Goal: Information Seeking & Learning: Check status

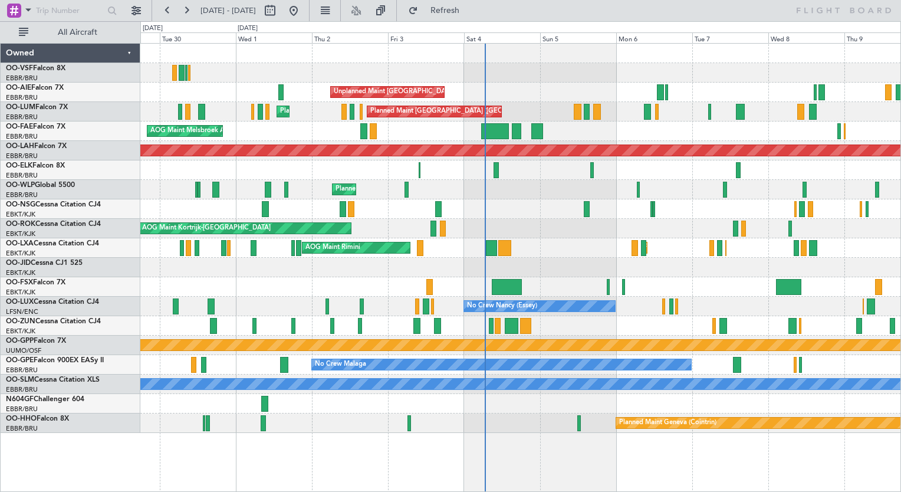
click at [599, 123] on div "AOG Maint Melsbroek Air Base Owner [GEOGRAPHIC_DATA]" at bounding box center [520, 130] width 760 height 19
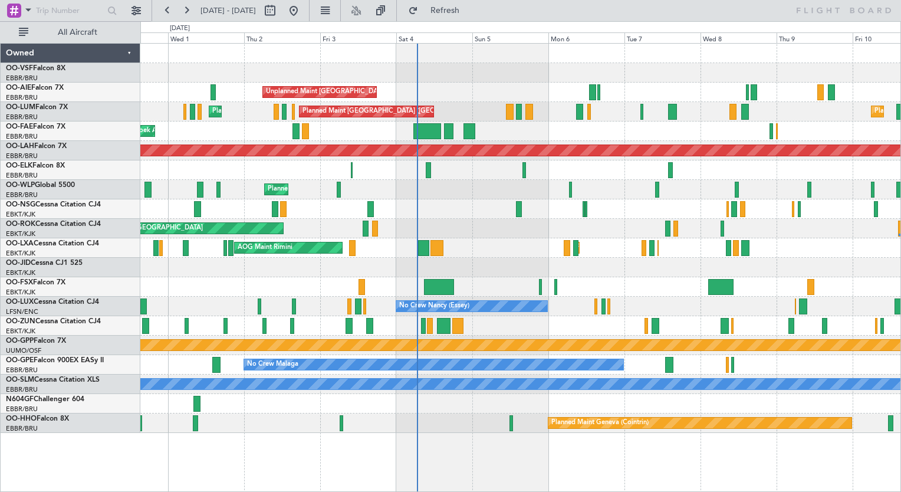
click at [479, 109] on div "Planned Maint [GEOGRAPHIC_DATA] ([GEOGRAPHIC_DATA] National) Planned Maint [GEO…" at bounding box center [520, 111] width 760 height 19
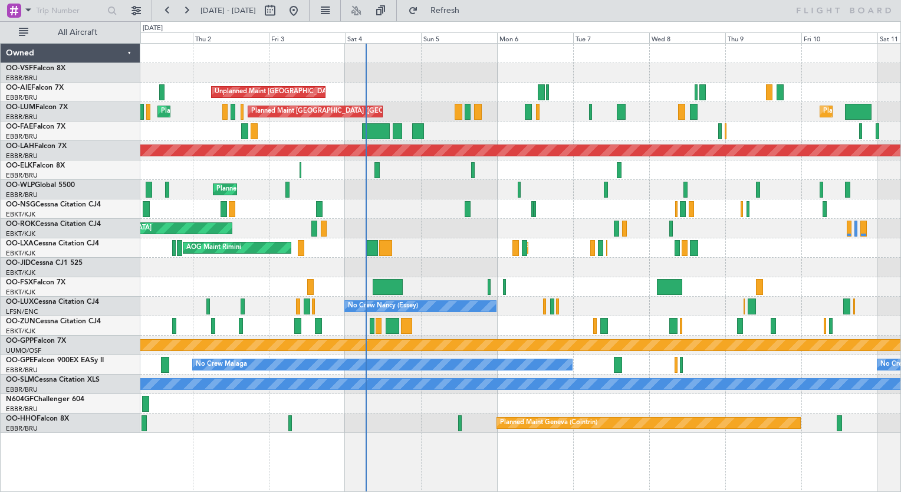
click at [453, 123] on div "AOG Maint Melsbroek Air Base Owner [GEOGRAPHIC_DATA] Owner [GEOGRAPHIC_DATA] Pl…" at bounding box center [520, 130] width 760 height 19
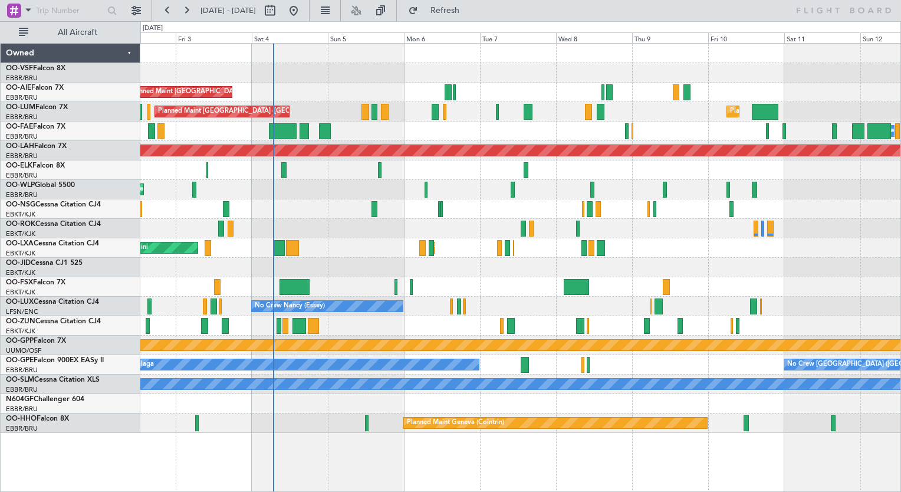
click at [373, 136] on div "Unplanned Maint [GEOGRAPHIC_DATA] ([GEOGRAPHIC_DATA]) Planned Maint [GEOGRAPHIC…" at bounding box center [520, 238] width 760 height 389
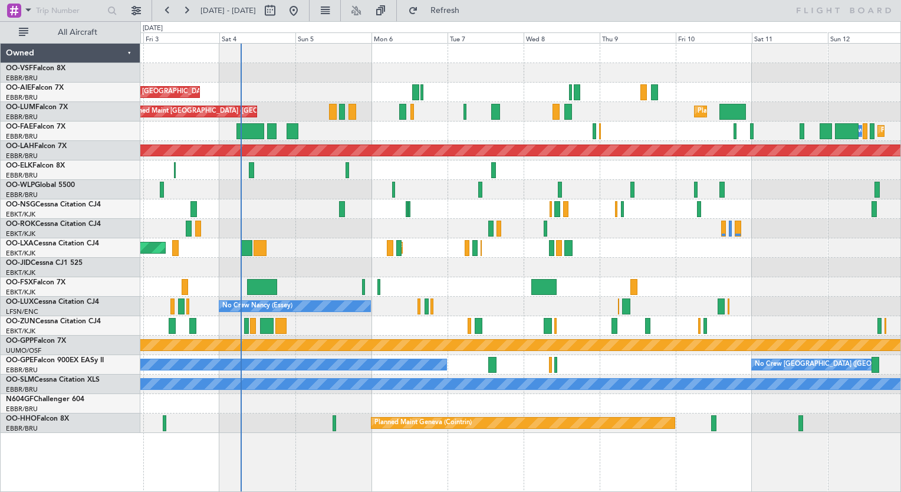
click at [254, 197] on div "Planned Maint Milan (Linate)" at bounding box center [520, 189] width 760 height 19
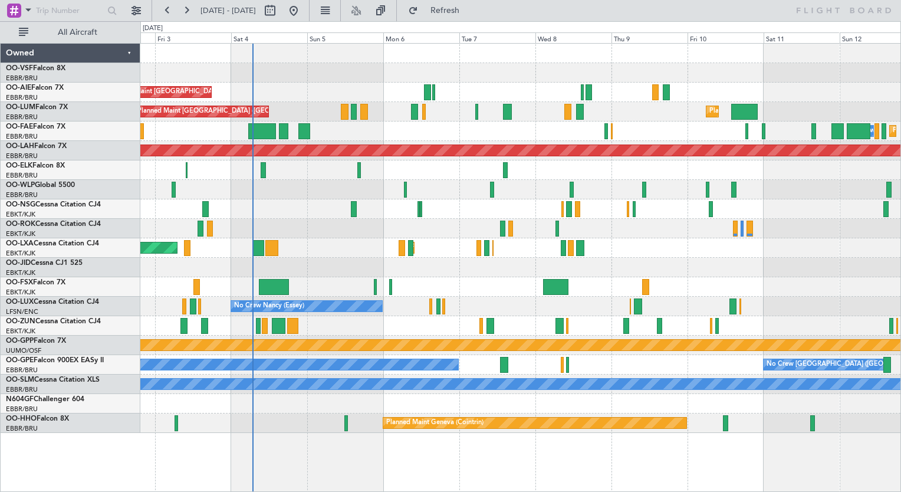
click at [311, 98] on div "Unplanned Maint [GEOGRAPHIC_DATA] ([GEOGRAPHIC_DATA])" at bounding box center [520, 92] width 760 height 19
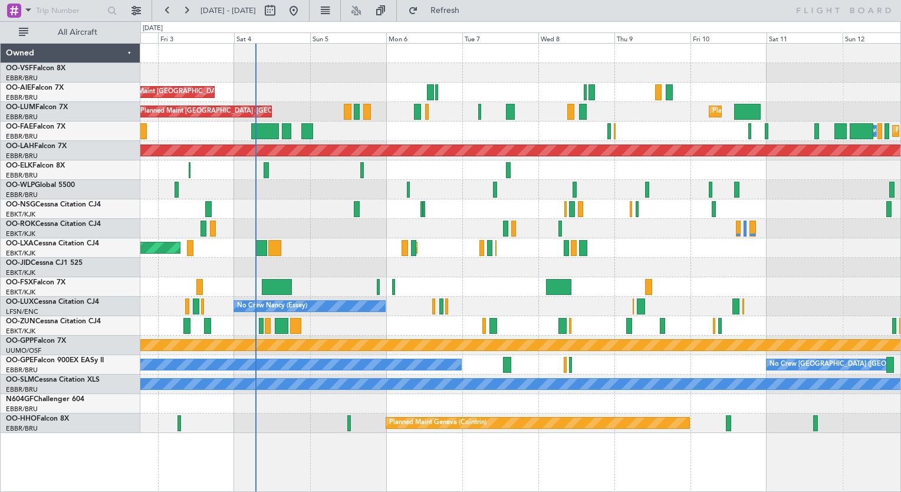
click at [333, 124] on div "Owner Melsbroek Air Base Planned Maint [GEOGRAPHIC_DATA] AOG Maint [GEOGRAPHIC_…" at bounding box center [520, 130] width 760 height 19
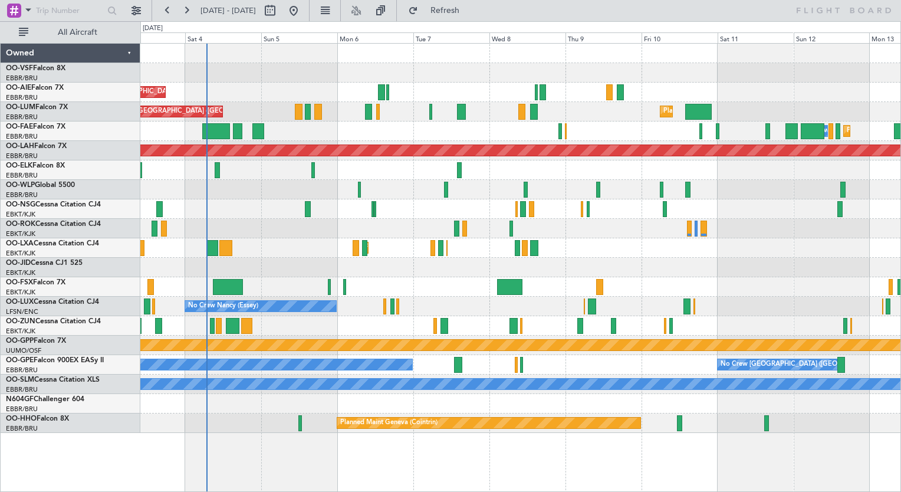
click at [302, 125] on div "Owner Melsbroek Air Base Planned Maint [GEOGRAPHIC_DATA]" at bounding box center [520, 130] width 760 height 19
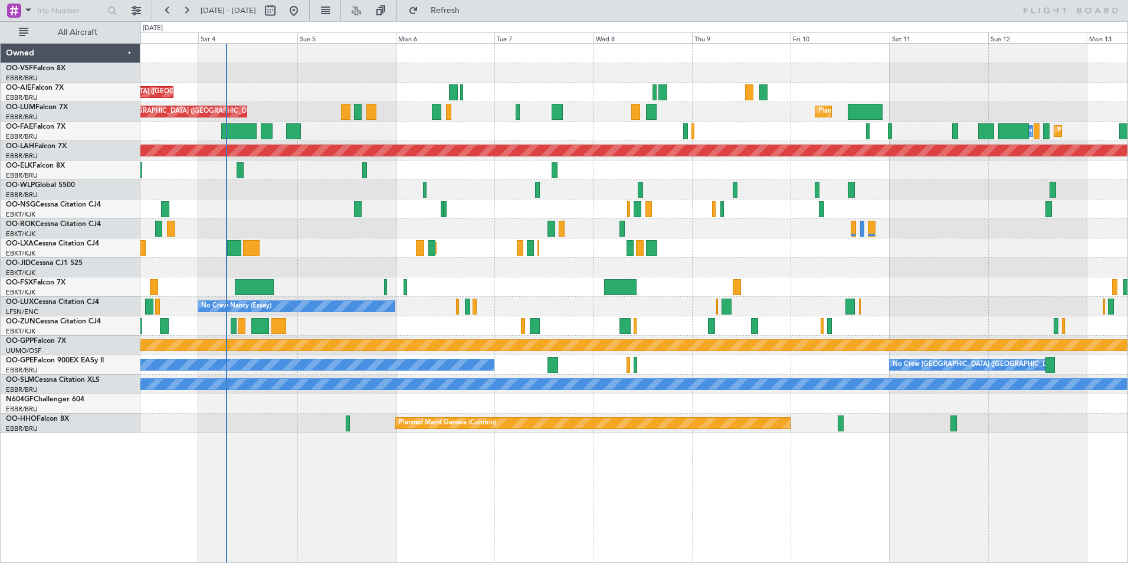
click at [336, 134] on div "Planned Maint Melsbroek Air Base Owner [GEOGRAPHIC_DATA]" at bounding box center [633, 130] width 987 height 19
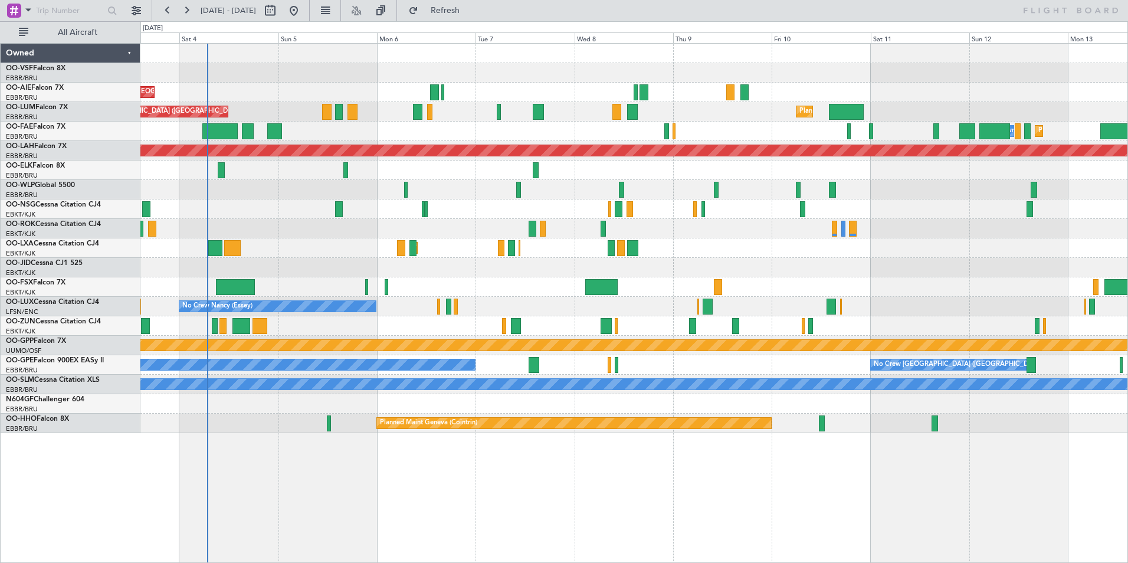
click at [327, 133] on div "Planned Maint Melsbroek Air Base Owner [GEOGRAPHIC_DATA]" at bounding box center [633, 130] width 987 height 19
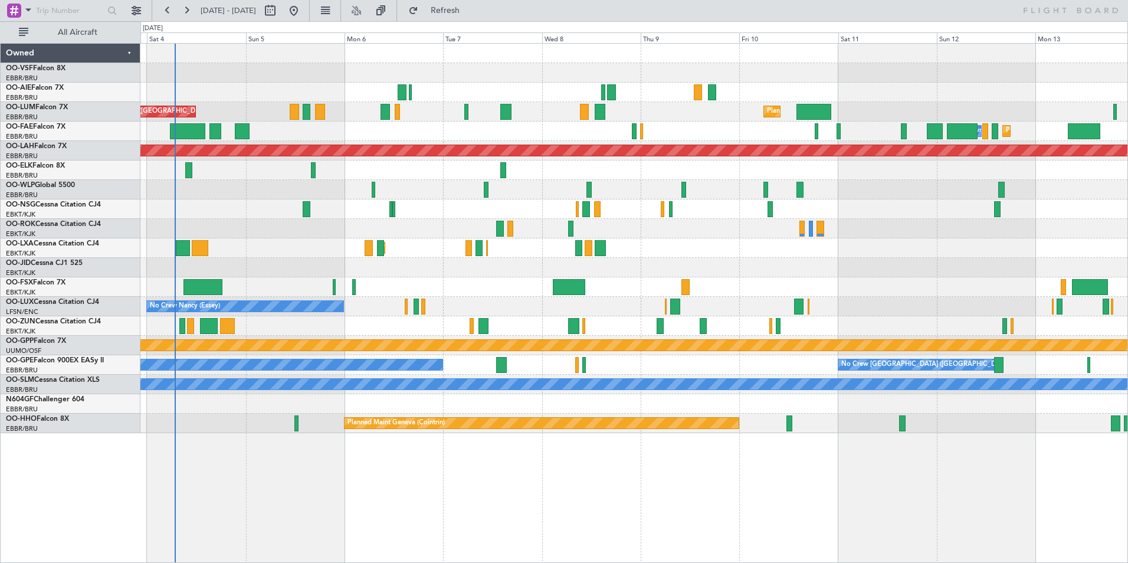
click at [291, 133] on div "Planned Maint Melsbroek Air Base Owner [GEOGRAPHIC_DATA]" at bounding box center [633, 130] width 987 height 19
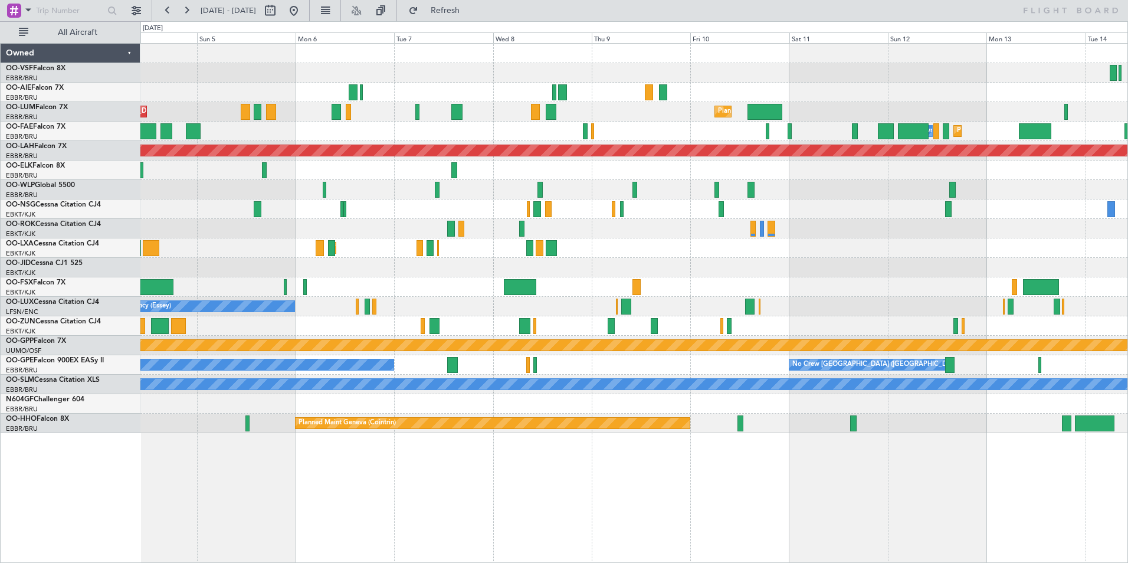
click at [351, 131] on div "Planned Maint Melsbroek Air Base Owner [GEOGRAPHIC_DATA]" at bounding box center [633, 130] width 987 height 19
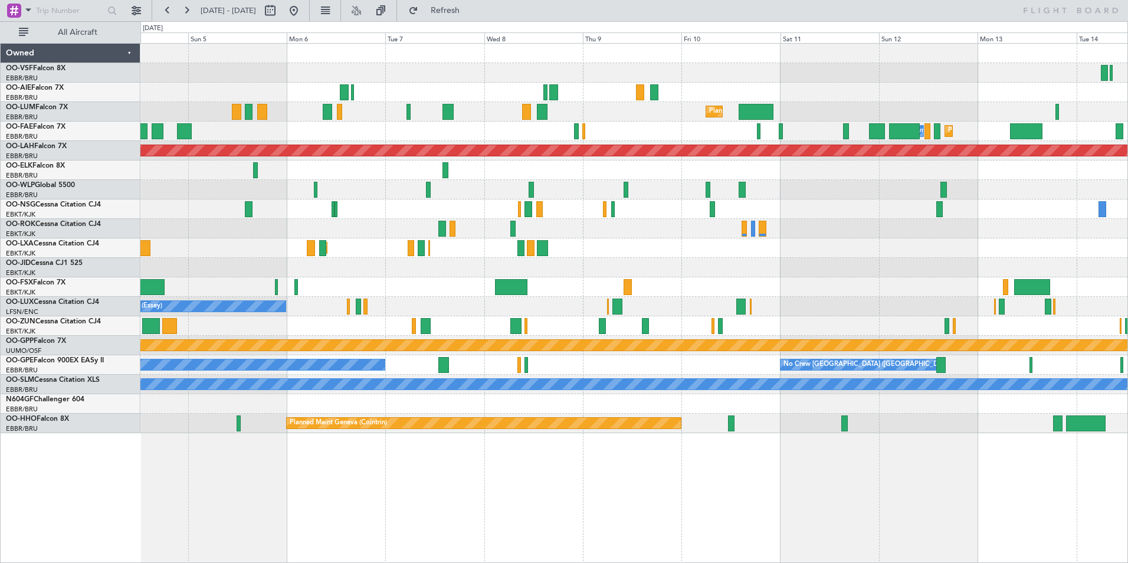
click at [332, 130] on div "Planned Maint Melsbroek Air Base Owner [GEOGRAPHIC_DATA]" at bounding box center [633, 130] width 987 height 19
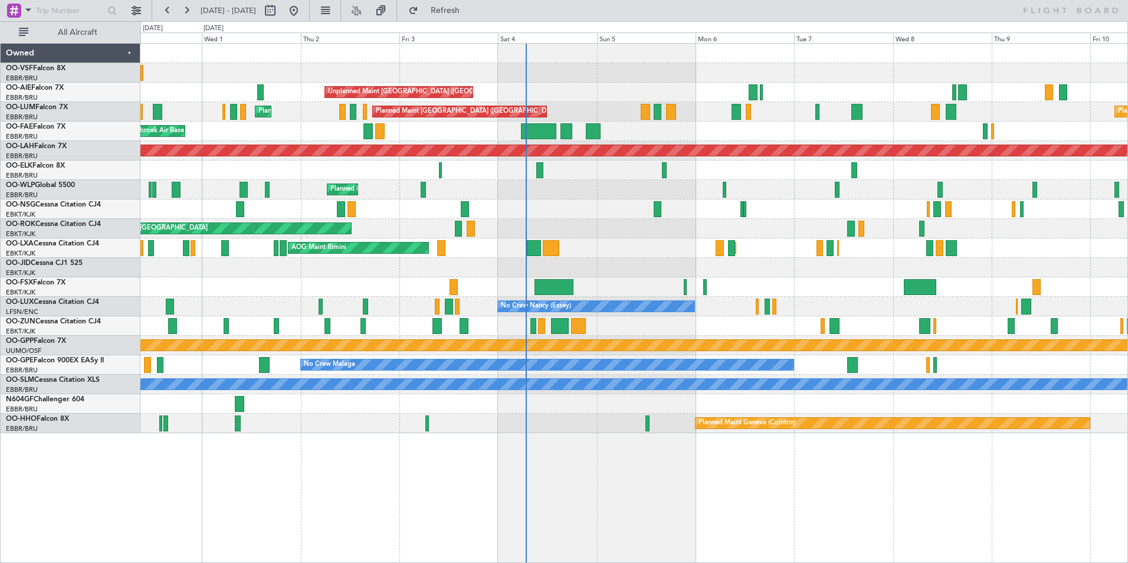
click at [901, 75] on div "Unplanned Maint [GEOGRAPHIC_DATA] ([GEOGRAPHIC_DATA]) Planned Maint [GEOGRAPHIC…" at bounding box center [633, 238] width 987 height 389
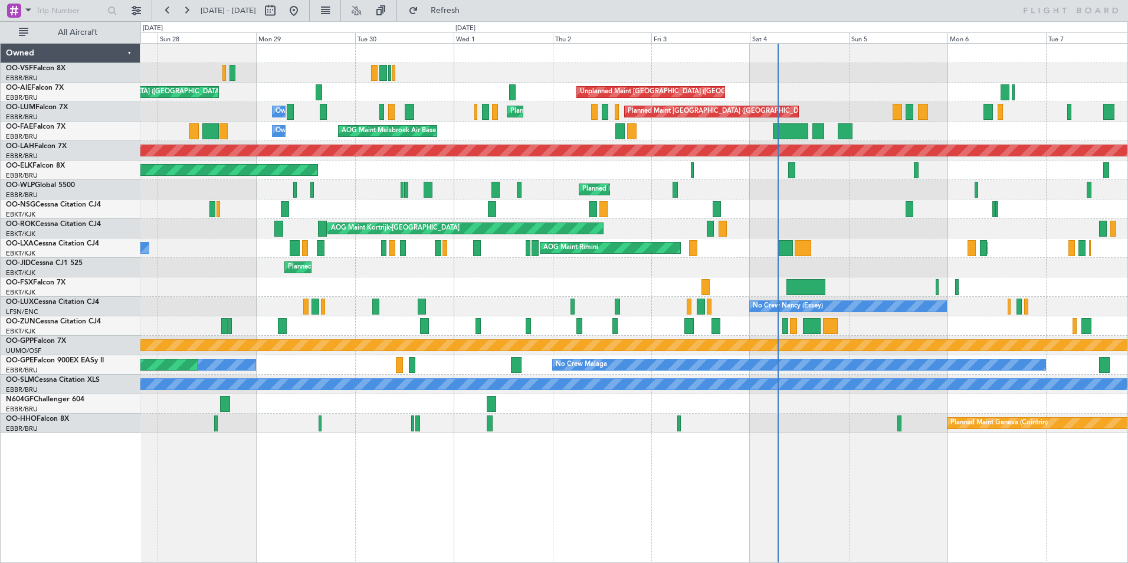
click at [882, 114] on div "Unplanned Maint [GEOGRAPHIC_DATA] ([GEOGRAPHIC_DATA]) Planned Maint [GEOGRAPHIC…" at bounding box center [633, 238] width 987 height 389
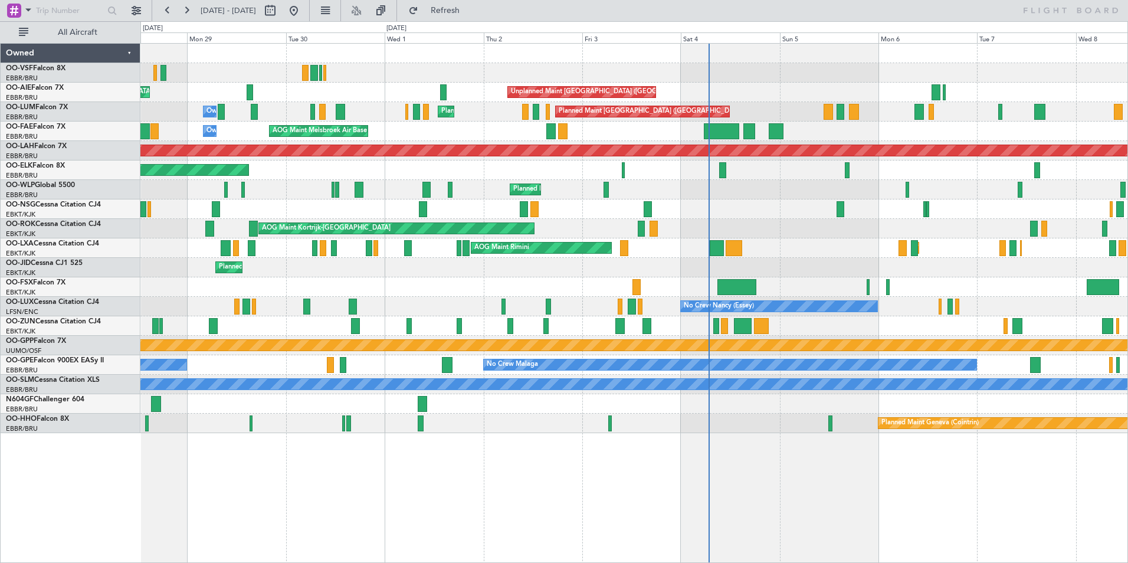
click at [884, 81] on div "Unplanned Maint [GEOGRAPHIC_DATA] ([GEOGRAPHIC_DATA]) Planned Maint [GEOGRAPHIC…" at bounding box center [633, 238] width 987 height 389
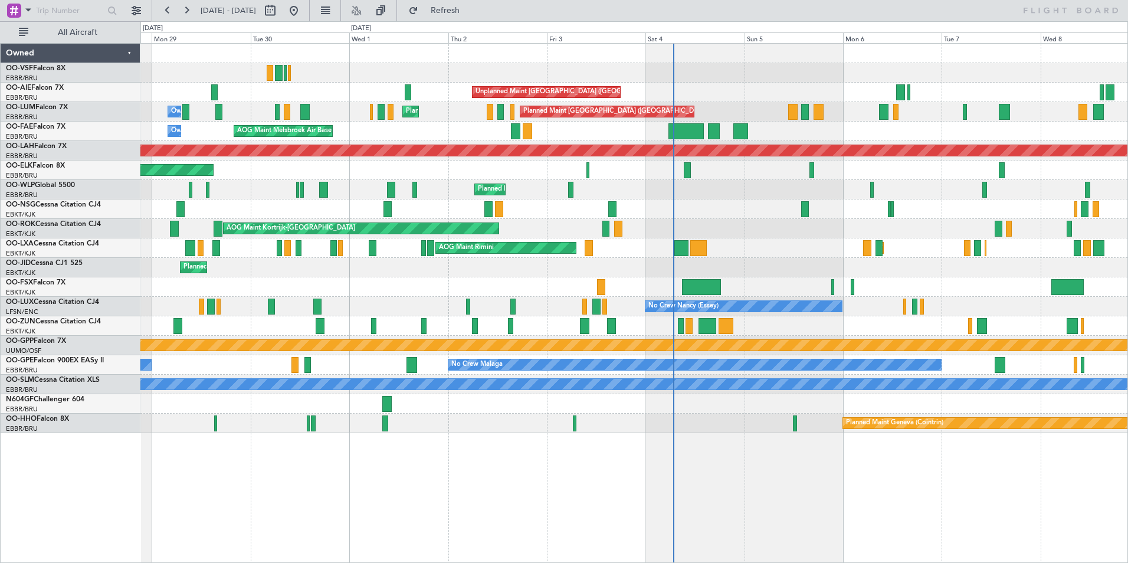
click at [714, 102] on div "Planned Maint [GEOGRAPHIC_DATA] ([GEOGRAPHIC_DATA] National) Planned Maint [GEO…" at bounding box center [633, 111] width 987 height 19
